Goal: Check status: Check status

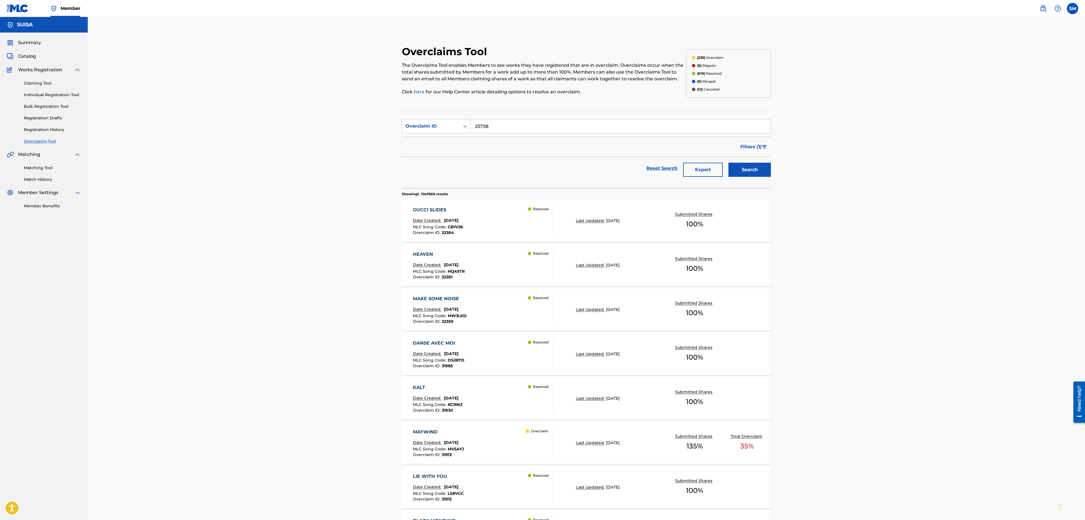
click at [754, 174] on button "Search" at bounding box center [749, 170] width 42 height 14
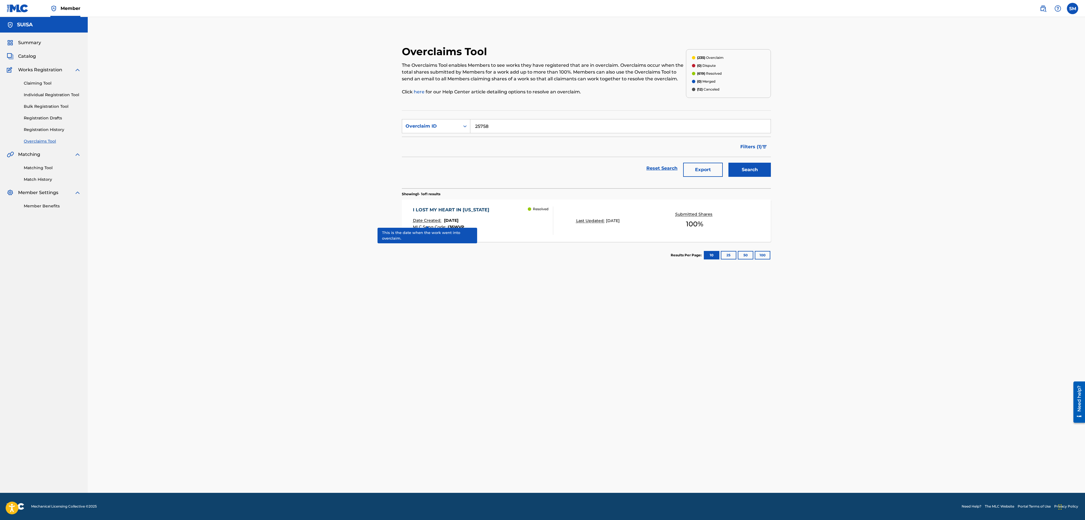
click at [441, 221] on p "Date Created:" at bounding box center [428, 221] width 30 height 6
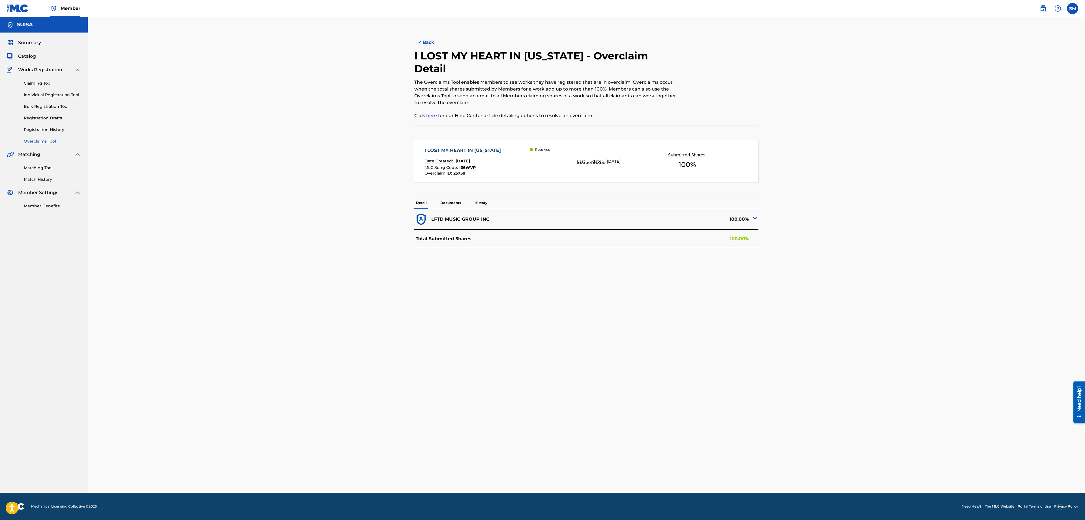
click at [755, 217] on img at bounding box center [754, 218] width 7 height 7
drag, startPoint x: 440, startPoint y: 153, endPoint x: 452, endPoint y: 161, distance: 14.8
click at [440, 153] on div "I LOST MY HEART IN [US_STATE]" at bounding box center [463, 150] width 79 height 7
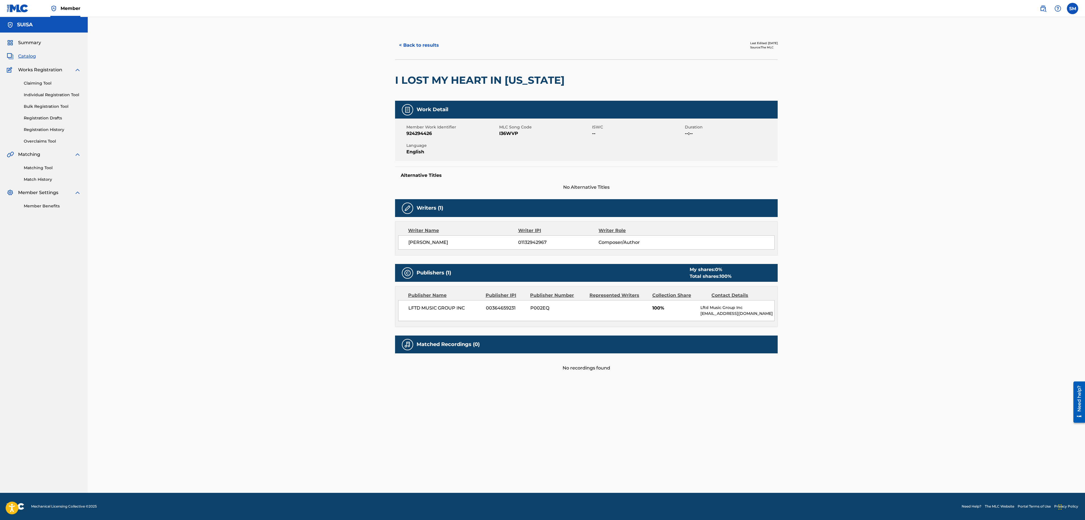
click at [53, 140] on link "Overclaims Tool" at bounding box center [52, 141] width 57 height 6
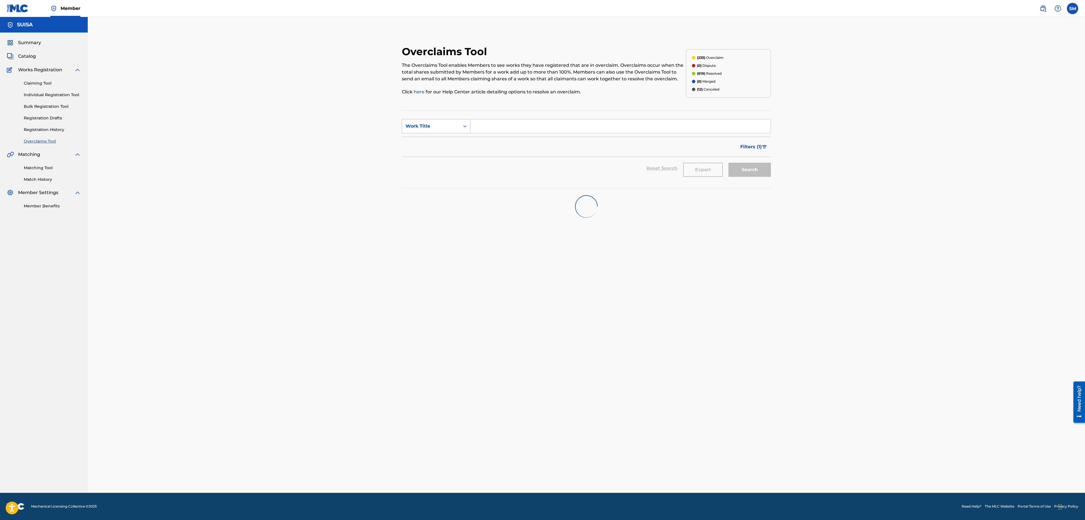
click at [466, 127] on icon "Search Form" at bounding box center [465, 126] width 6 height 6
click at [453, 153] on div "Overclaim ID" at bounding box center [436, 154] width 68 height 14
click at [475, 126] on input "Search Form" at bounding box center [620, 126] width 300 height 14
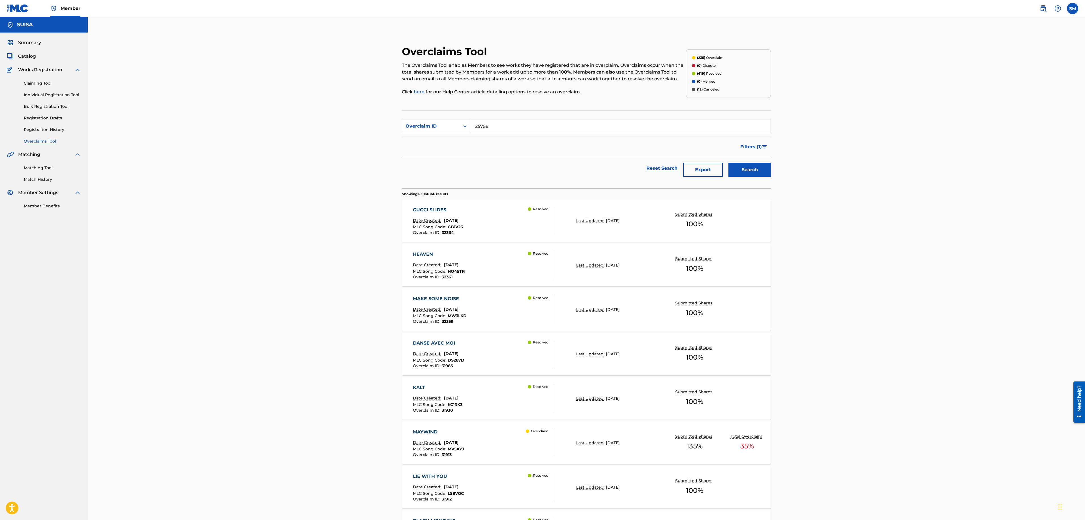
type input "25758"
click at [728, 163] on button "Search" at bounding box center [749, 170] width 42 height 14
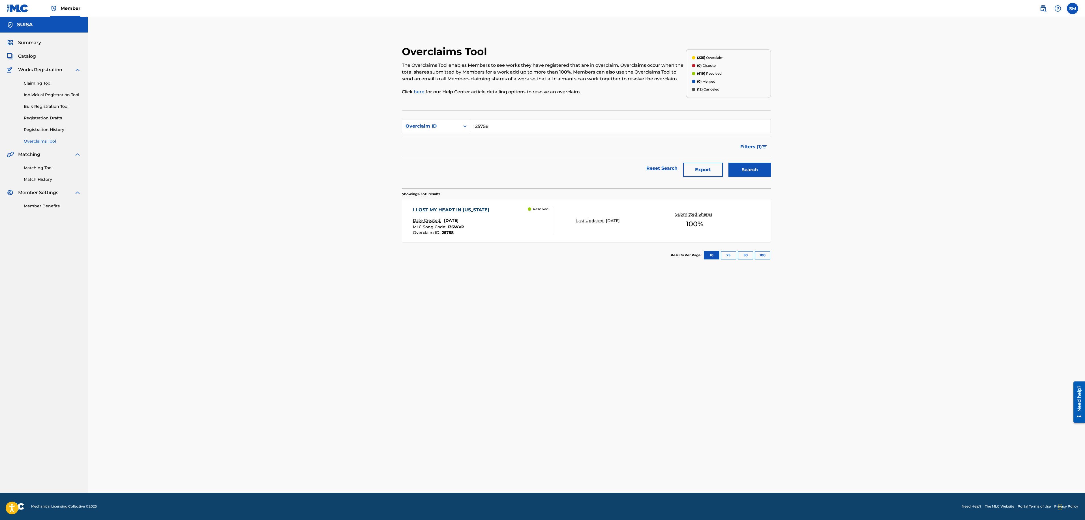
click at [700, 304] on div "Overclaims Tool The Overclaims Tool enables Members to see works they have regi…" at bounding box center [586, 276] width 383 height 462
click at [456, 208] on div "I LOST MY HEART IN [US_STATE]" at bounding box center [452, 210] width 79 height 7
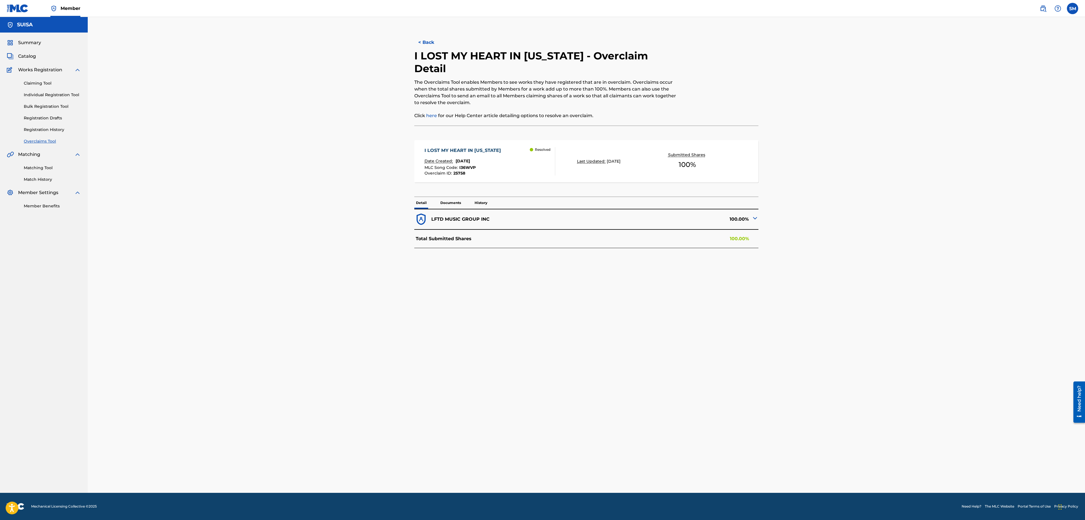
click at [471, 157] on div "I LOST MY HEART IN [US_STATE] Date Created: [DATE] MLC Song Code : I36WVP Overc…" at bounding box center [463, 161] width 79 height 28
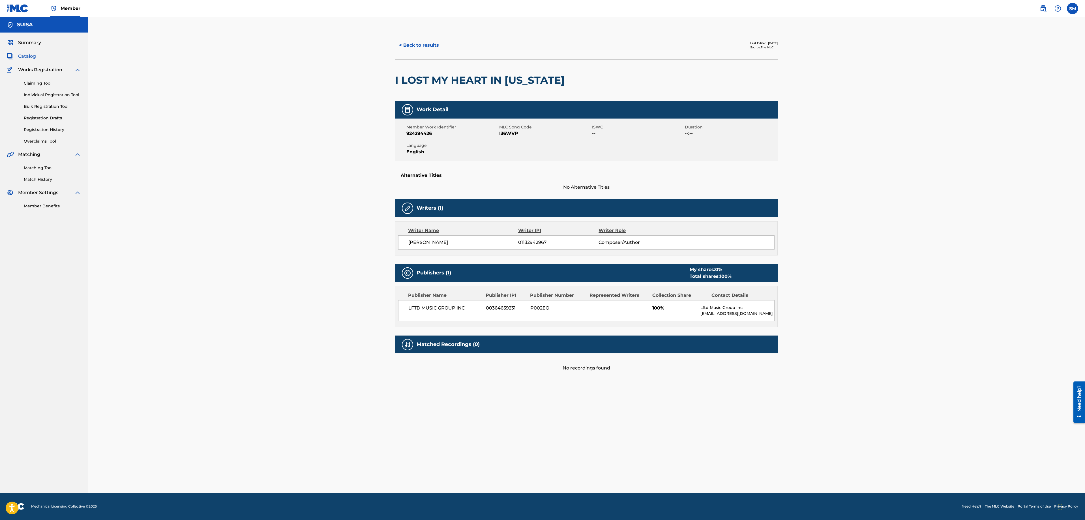
drag, startPoint x: 46, startPoint y: 138, endPoint x: 107, endPoint y: 147, distance: 61.2
click at [47, 138] on div "Claiming Tool Individual Registration Tool Bulk Registration Tool Registration …" at bounding box center [44, 108] width 74 height 71
click at [37, 143] on link "Overclaims Tool" at bounding box center [52, 141] width 57 height 6
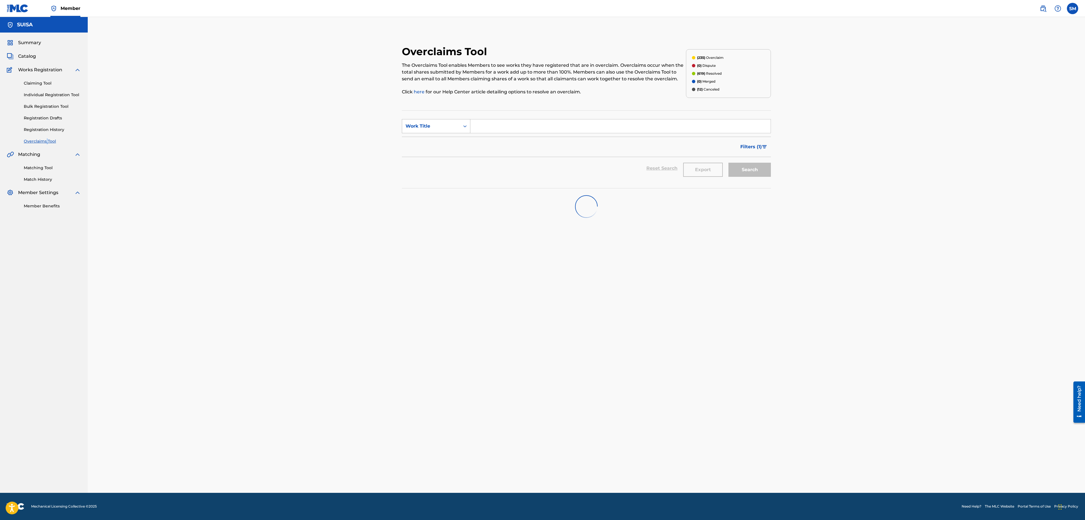
click at [466, 131] on div "Search Form" at bounding box center [465, 126] width 10 height 10
click at [456, 152] on div "Overclaim ID" at bounding box center [436, 154] width 68 height 14
click at [481, 128] on input "Search Form" at bounding box center [620, 126] width 300 height 14
type input "25761"
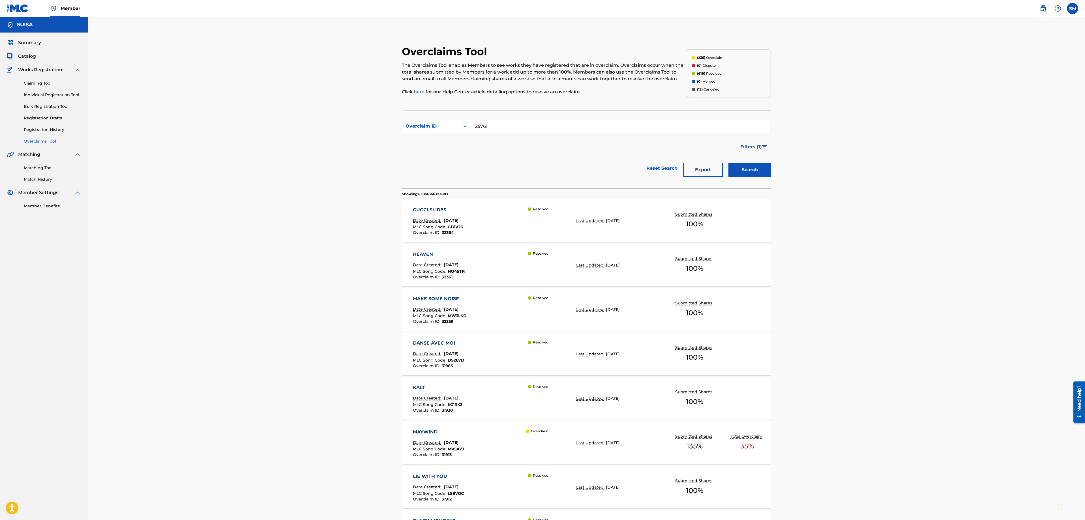
click at [751, 170] on button "Search" at bounding box center [749, 170] width 42 height 14
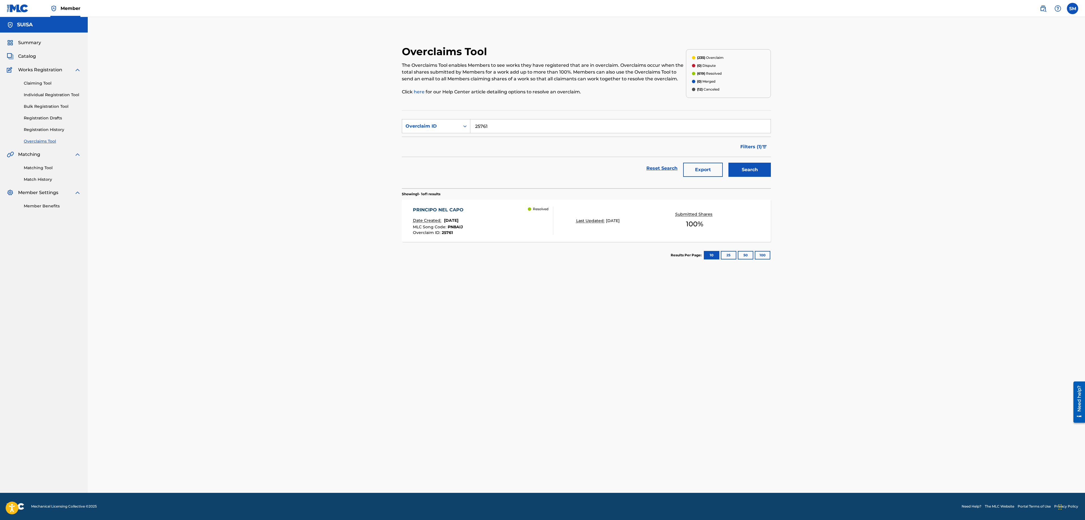
click at [432, 227] on span "MLC Song Code :" at bounding box center [430, 226] width 35 height 5
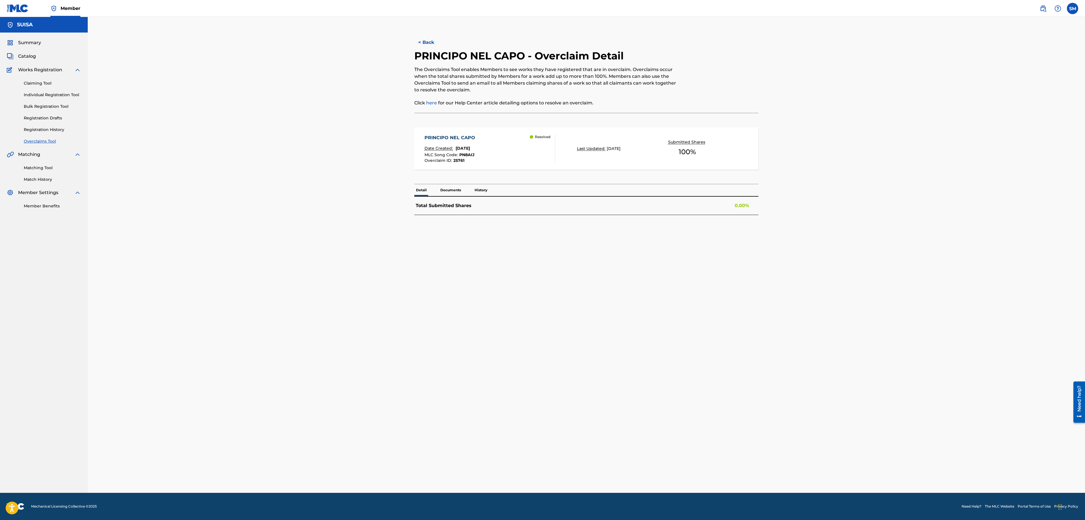
click at [53, 130] on link "Registration History" at bounding box center [52, 130] width 57 height 6
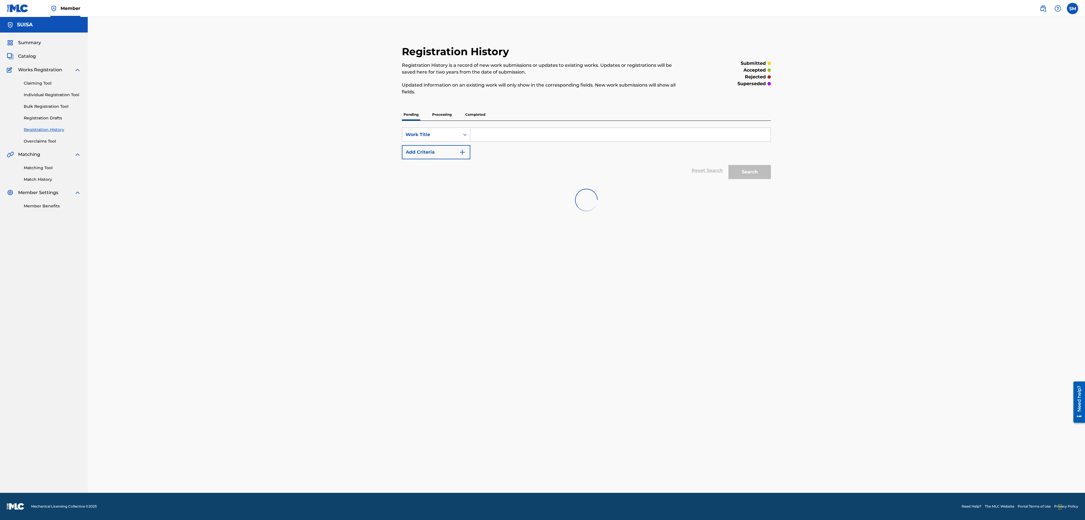
click at [50, 141] on link "Overclaims Tool" at bounding box center [52, 141] width 57 height 6
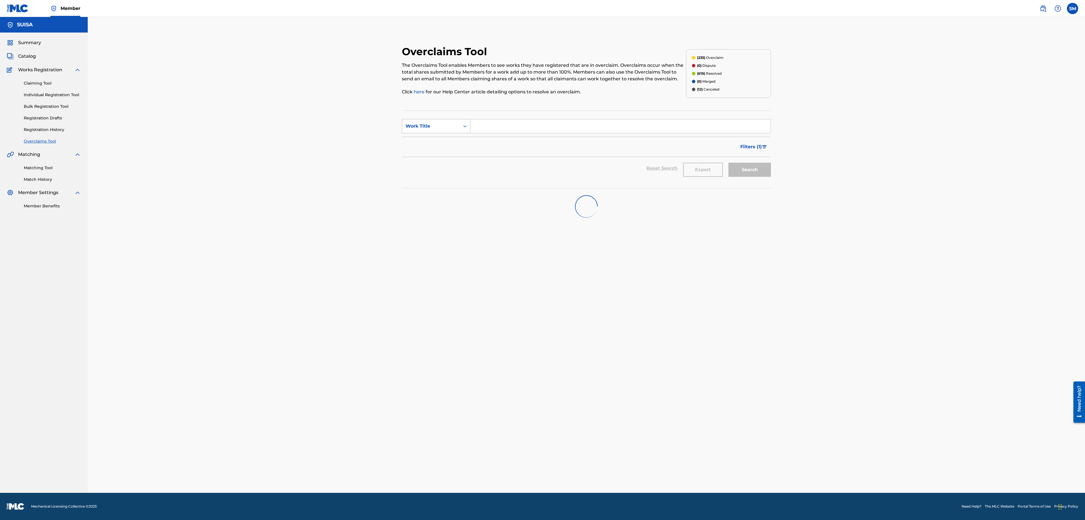
click at [461, 131] on div "Search Form" at bounding box center [465, 126] width 10 height 10
click at [451, 156] on div "Overclaim ID" at bounding box center [436, 154] width 68 height 14
click at [482, 124] on input "Search Form" at bounding box center [620, 126] width 300 height 14
paste input "10185"
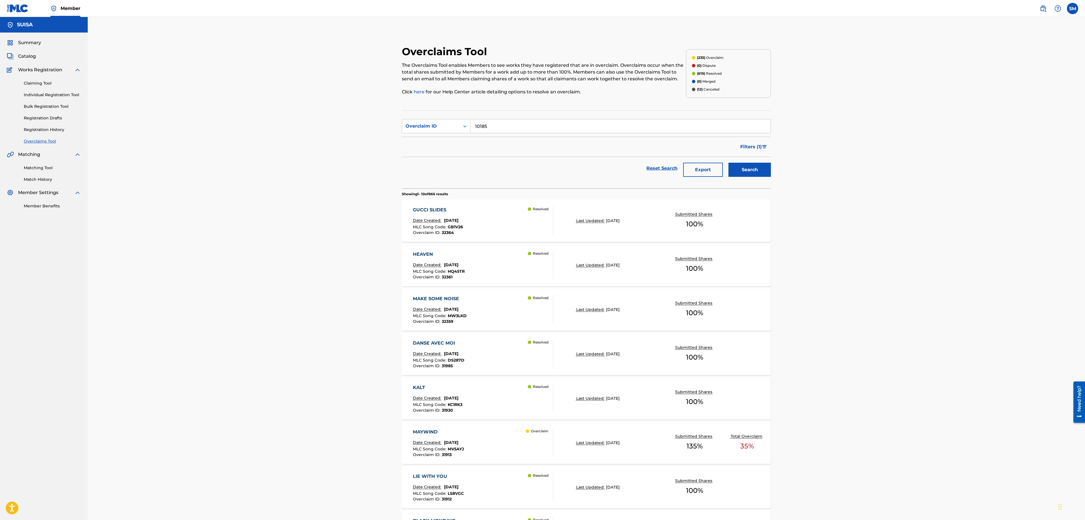
type input "10185"
click at [750, 168] on button "Search" at bounding box center [749, 170] width 42 height 14
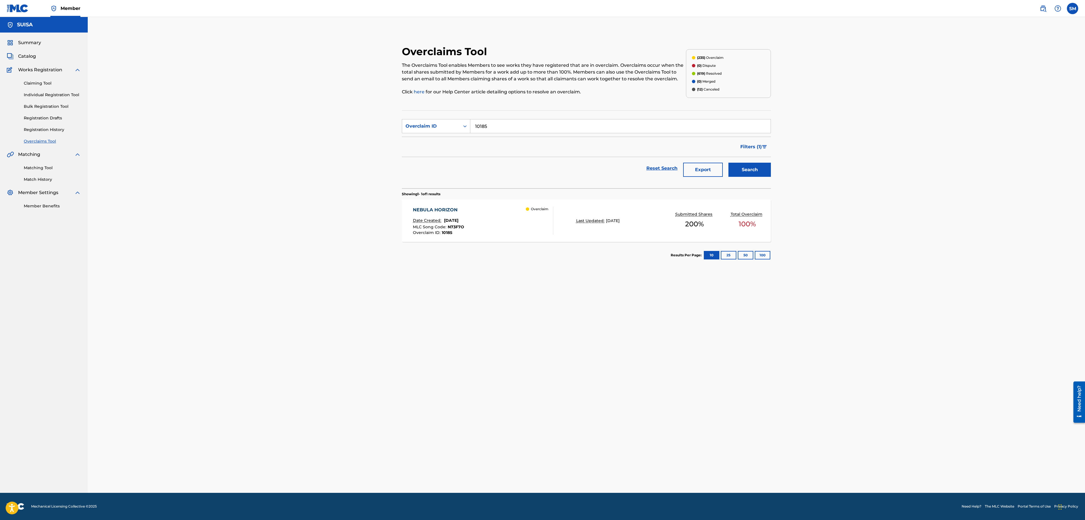
click at [463, 225] on div "Date Created: [DATE]" at bounding box center [438, 221] width 51 height 7
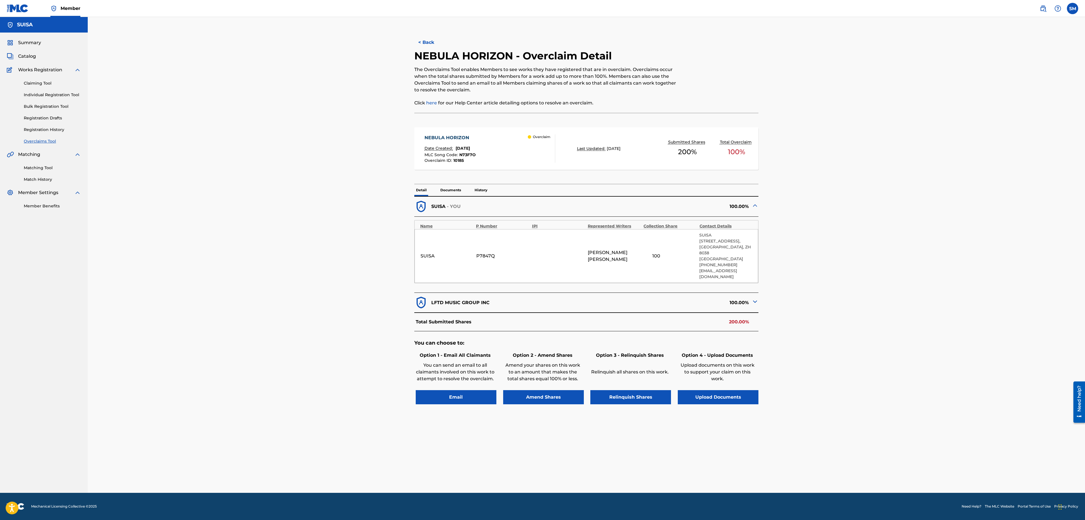
click at [755, 298] on img at bounding box center [754, 301] width 7 height 7
